Goal: Use online tool/utility

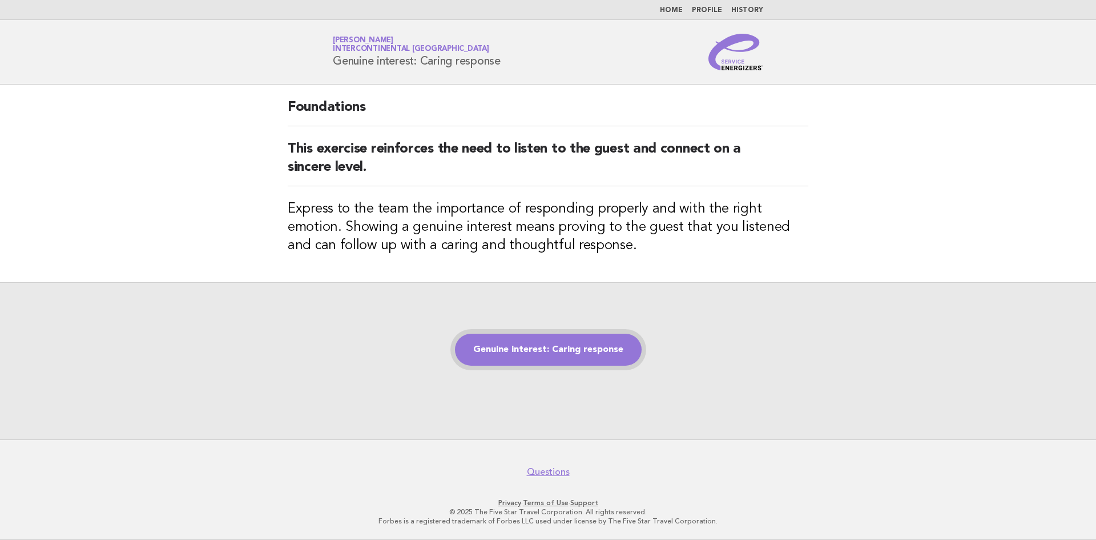
click at [557, 362] on link "Genuine interest: Caring response" at bounding box center [548, 349] width 187 height 32
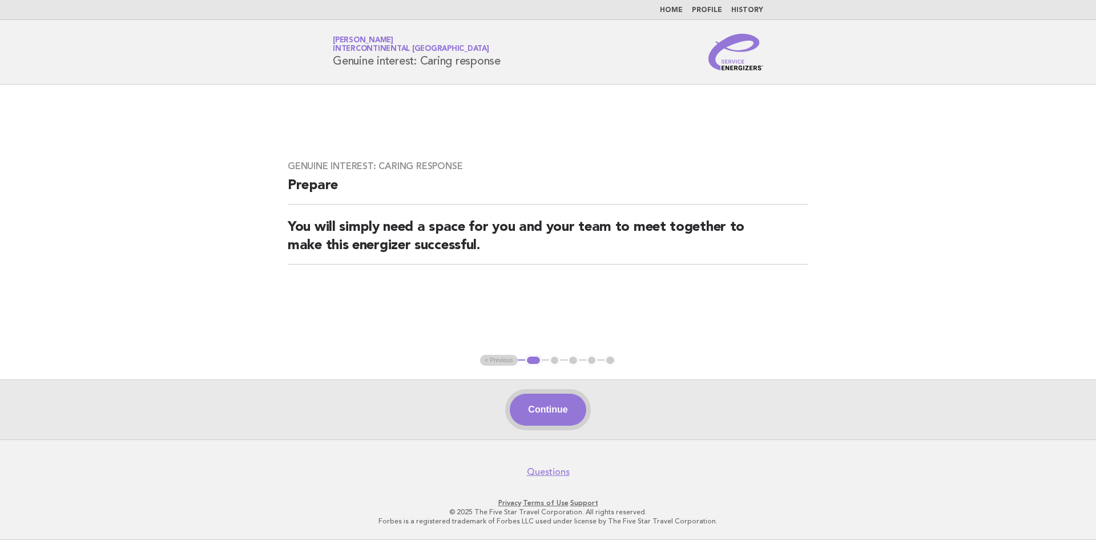
click at [560, 410] on button "Continue" at bounding box center [548, 409] width 76 height 32
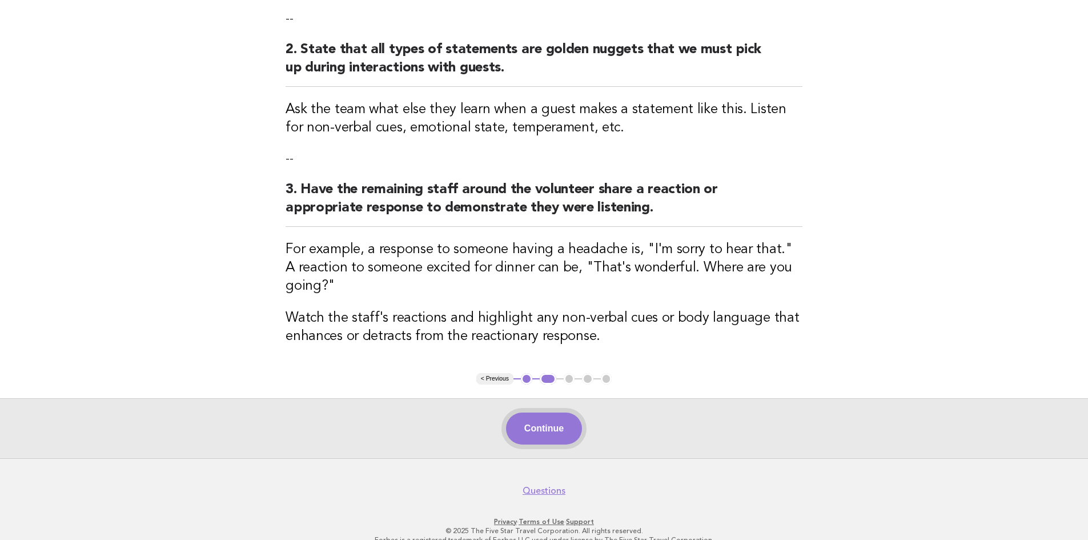
click at [536, 412] on button "Continue" at bounding box center [544, 428] width 76 height 32
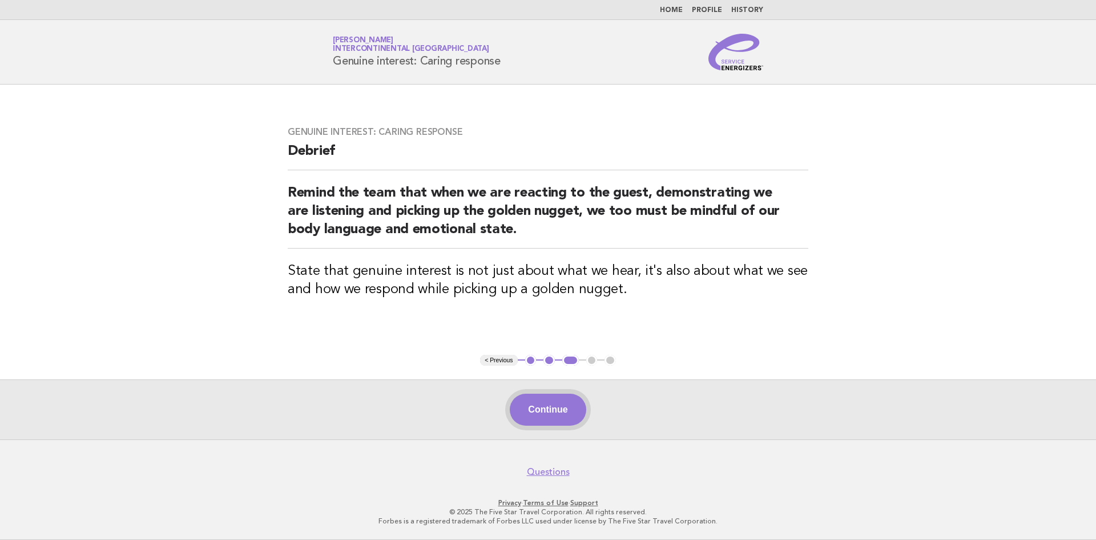
click at [537, 417] on button "Continue" at bounding box center [548, 409] width 76 height 32
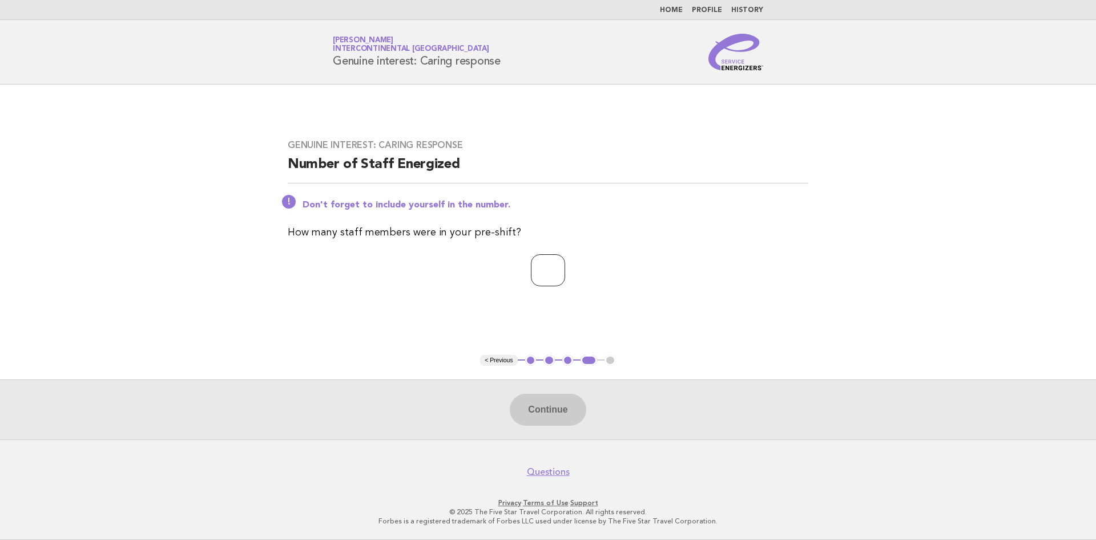
type input "*"
click at [565, 267] on input "*" at bounding box center [548, 270] width 34 height 32
click at [559, 412] on button "Continue" at bounding box center [548, 409] width 76 height 32
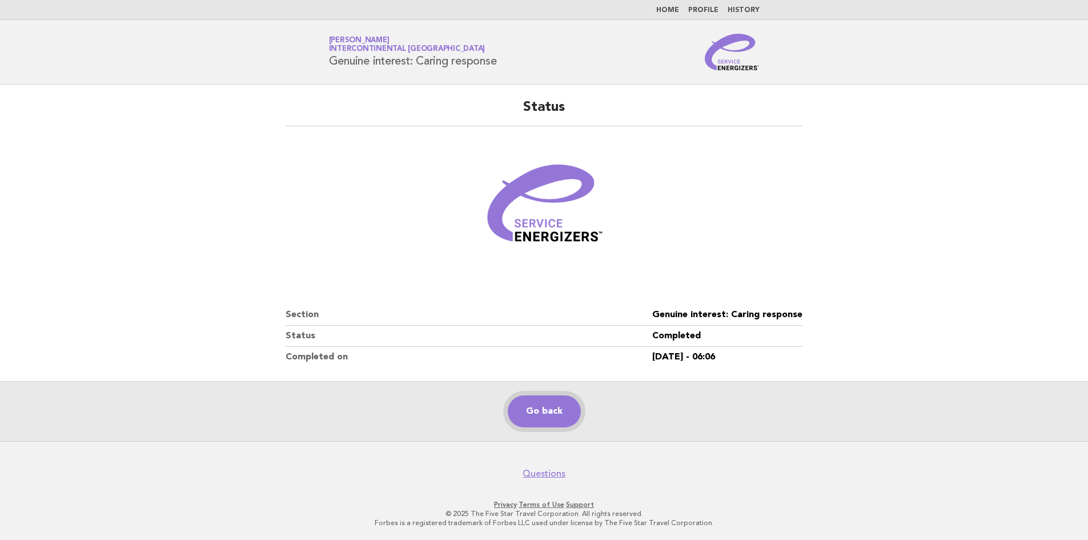
click at [550, 410] on link "Go back" at bounding box center [544, 411] width 73 height 32
